Goal: Entertainment & Leisure: Consume media (video, audio)

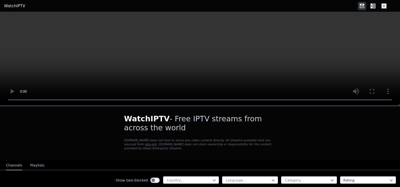
click at [36, 162] on button "Playlists" at bounding box center [37, 166] width 14 height 10
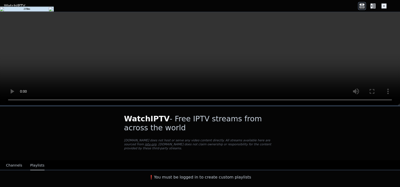
click at [223, 45] on video at bounding box center [200, 59] width 400 height 94
click at [113, 65] on video at bounding box center [200, 59] width 400 height 94
click at [17, 161] on button "Channels" at bounding box center [14, 166] width 16 height 10
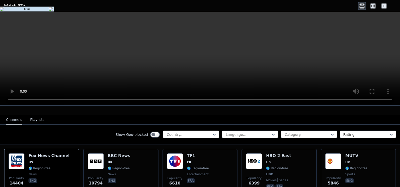
scroll to position [50, 0]
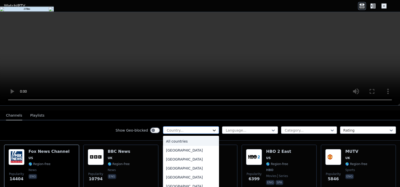
click at [213, 128] on icon at bounding box center [214, 130] width 5 height 5
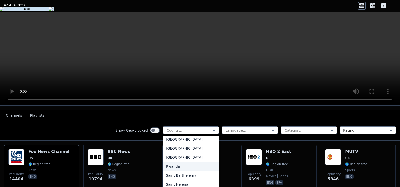
scroll to position [1351, 0]
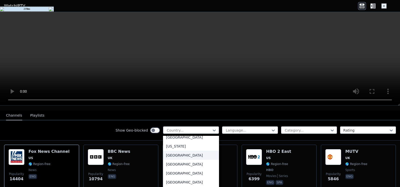
click at [169, 152] on div "[GEOGRAPHIC_DATA]" at bounding box center [191, 155] width 56 height 9
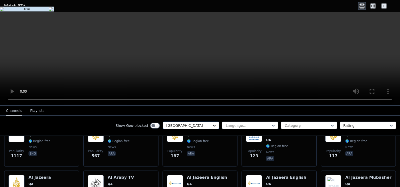
scroll to position [75, 0]
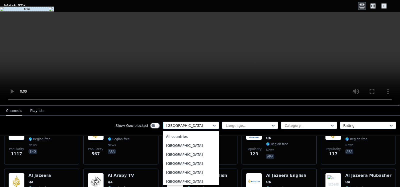
click at [204, 127] on div at bounding box center [189, 125] width 46 height 5
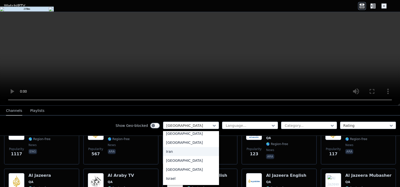
scroll to position [0, 0]
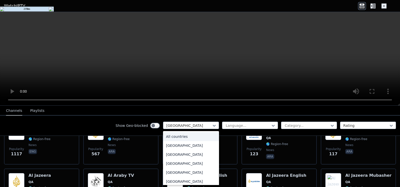
click at [179, 136] on div "All countries" at bounding box center [191, 136] width 56 height 9
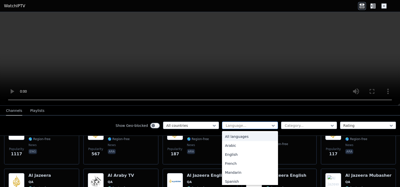
click at [252, 124] on div at bounding box center [248, 125] width 46 height 5
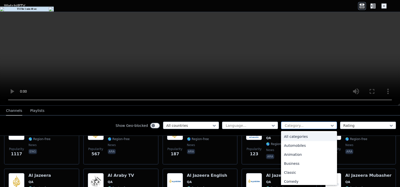
click at [316, 123] on div at bounding box center [308, 125] width 46 height 5
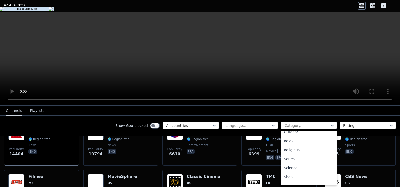
scroll to position [175, 0]
click at [285, 177] on div "Sports" at bounding box center [309, 177] width 56 height 9
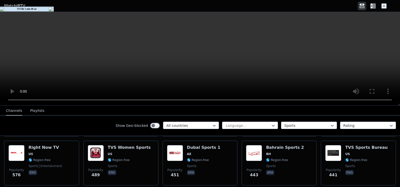
scroll to position [375, 0]
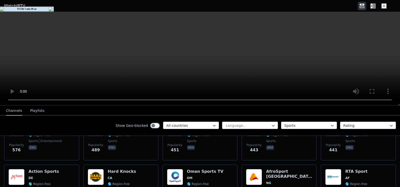
click at [384, 6] on icon at bounding box center [384, 6] width 5 height 5
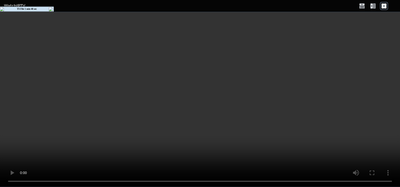
click at [375, 7] on icon at bounding box center [374, 6] width 3 height 5
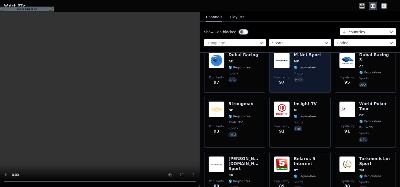
scroll to position [1654, 0]
